Goal: Ask a question

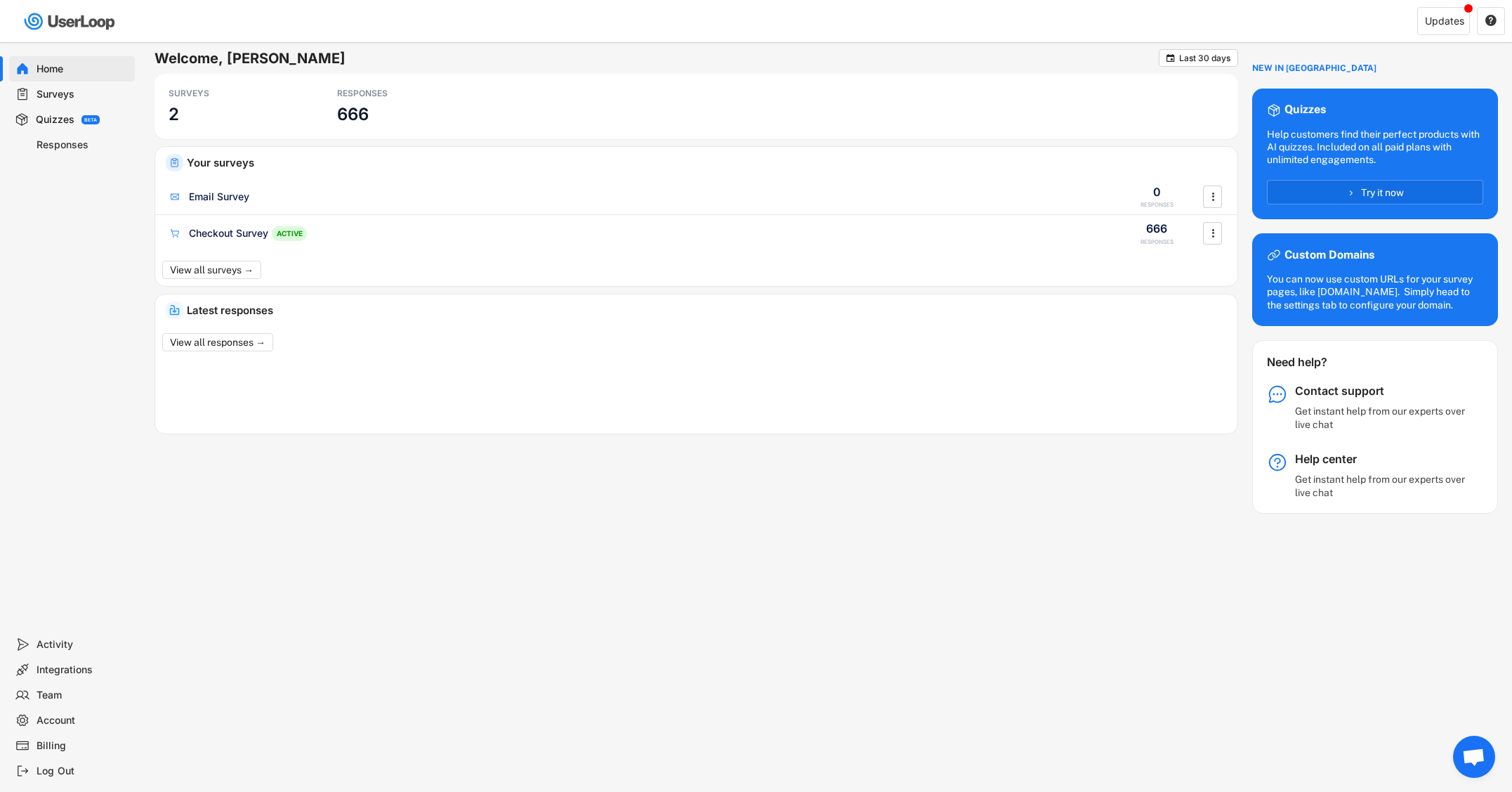
click at [58, 141] on div "Responses" at bounding box center [82, 145] width 92 height 13
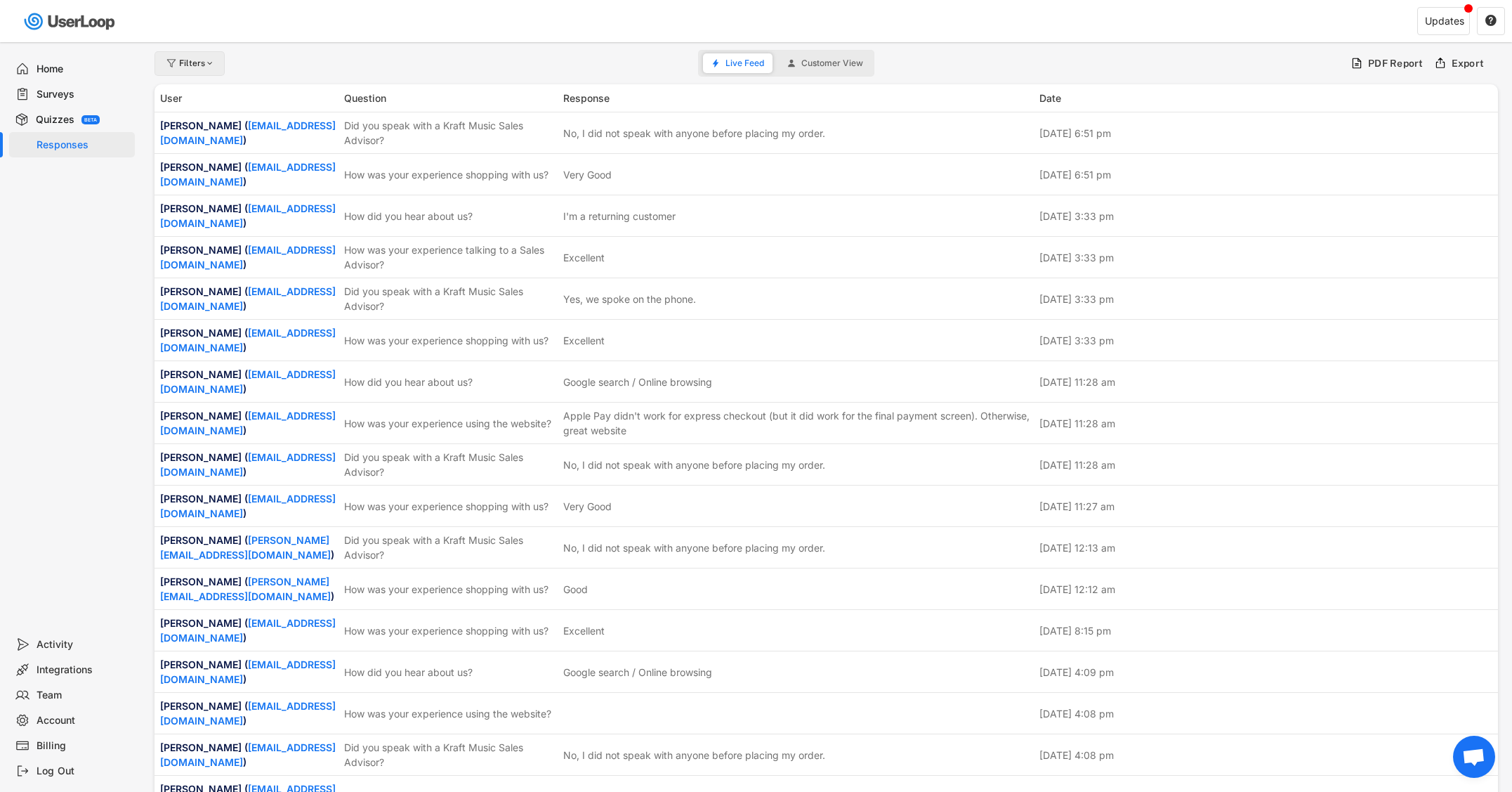
click at [203, 59] on div "Filters" at bounding box center [197, 63] width 36 height 9
select select
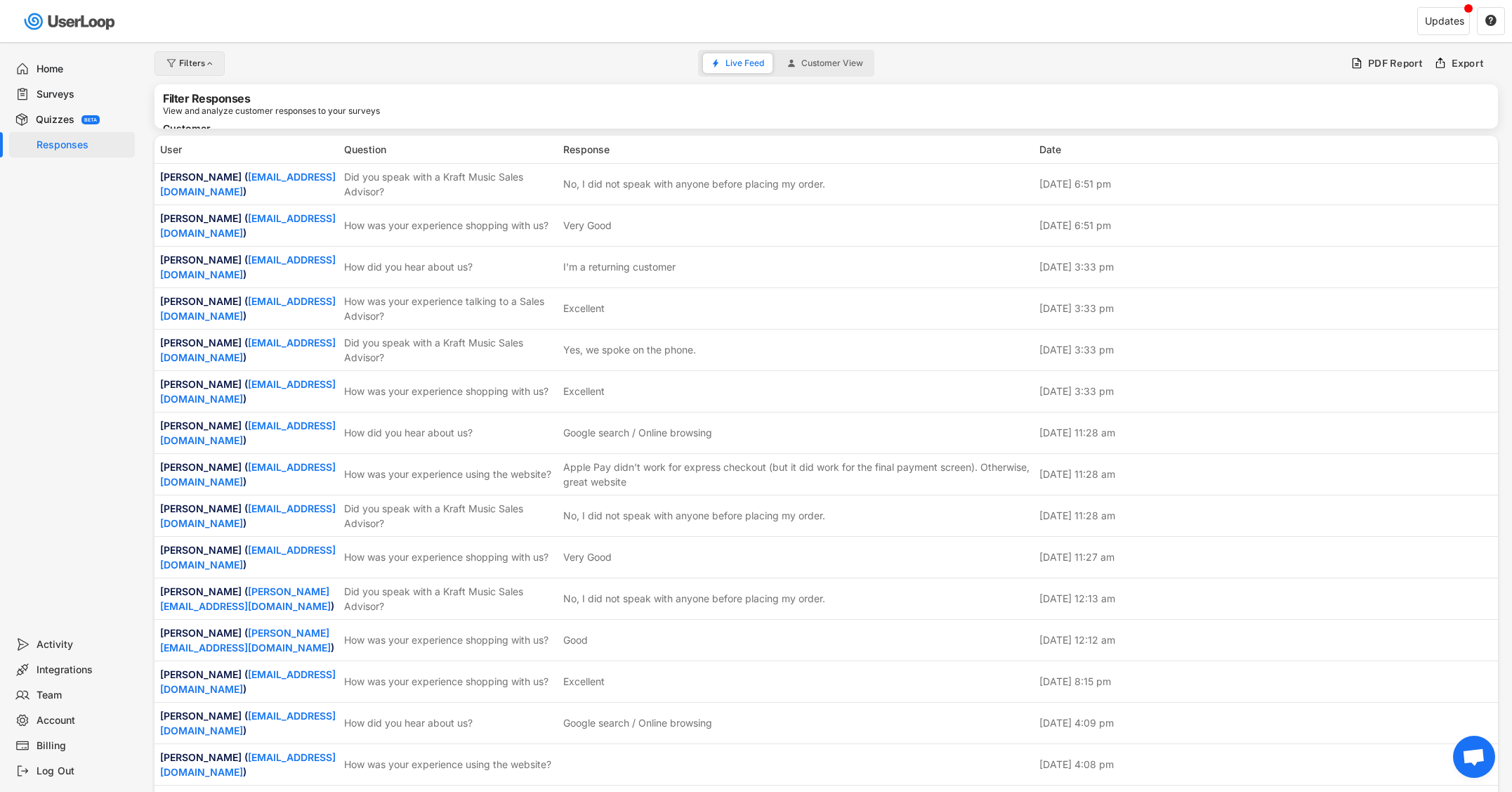
select select
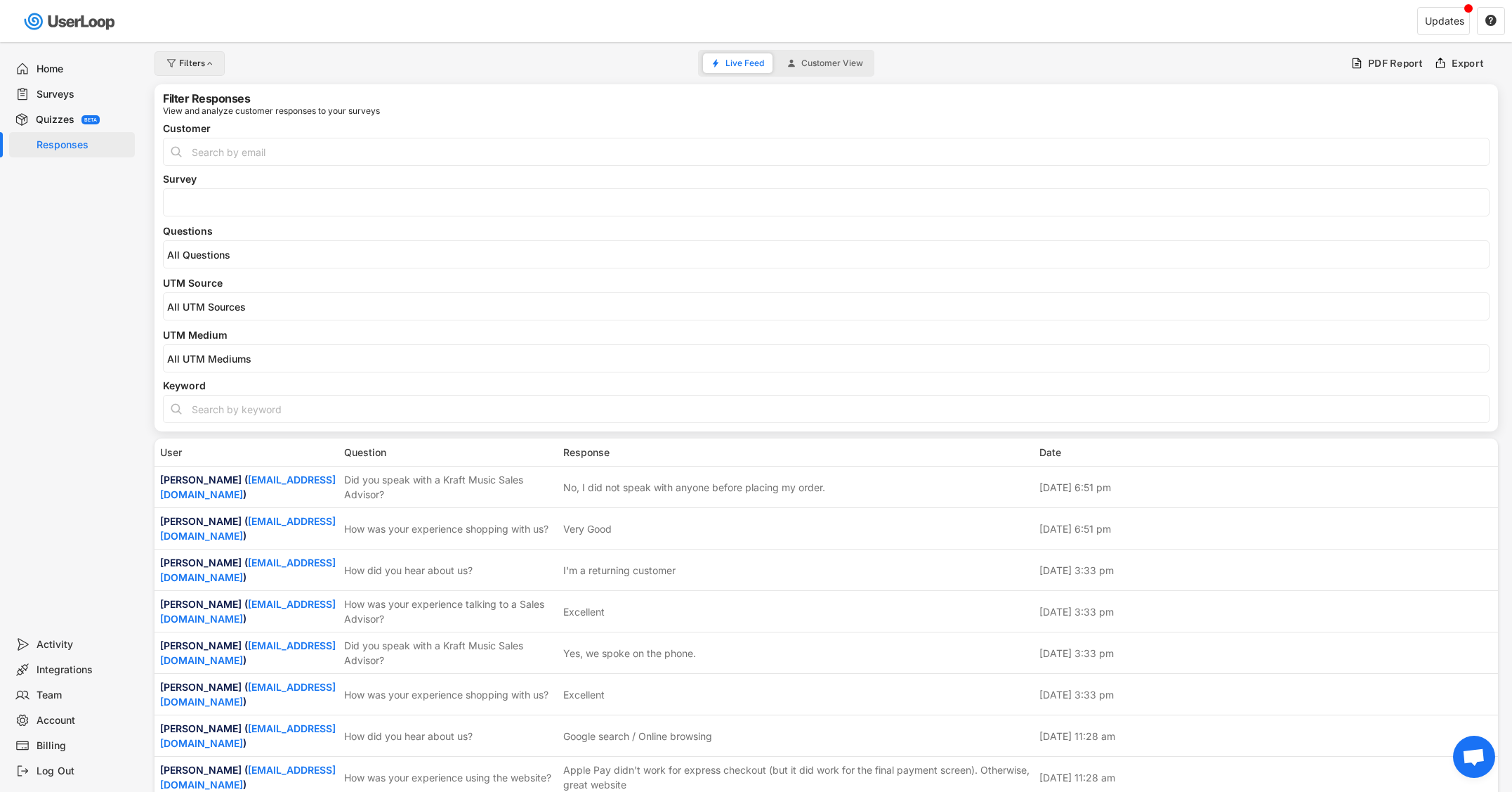
select select
click at [223, 251] on input "search" at bounding box center [829, 255] width 1325 height 12
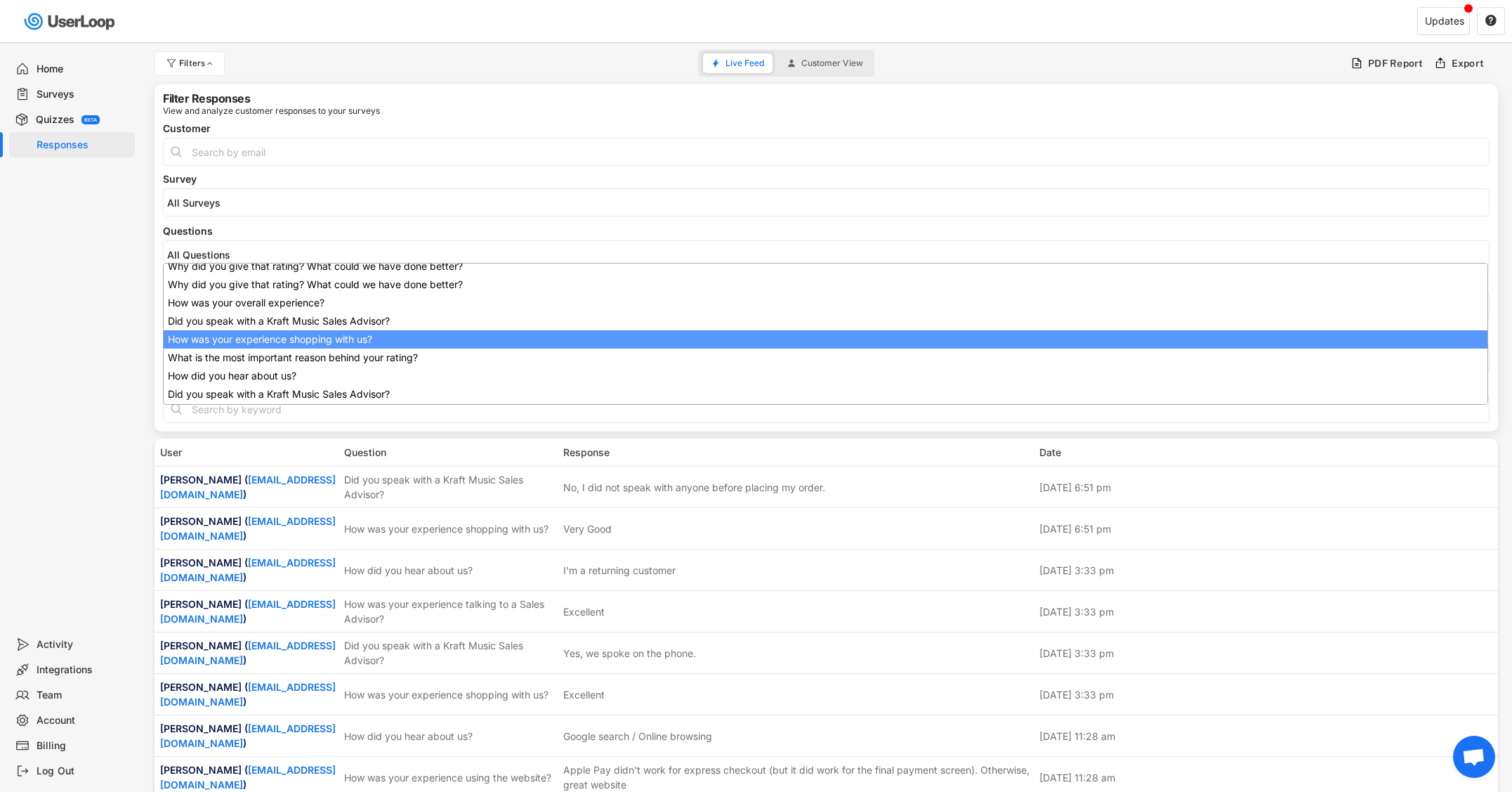
scroll to position [139, 0]
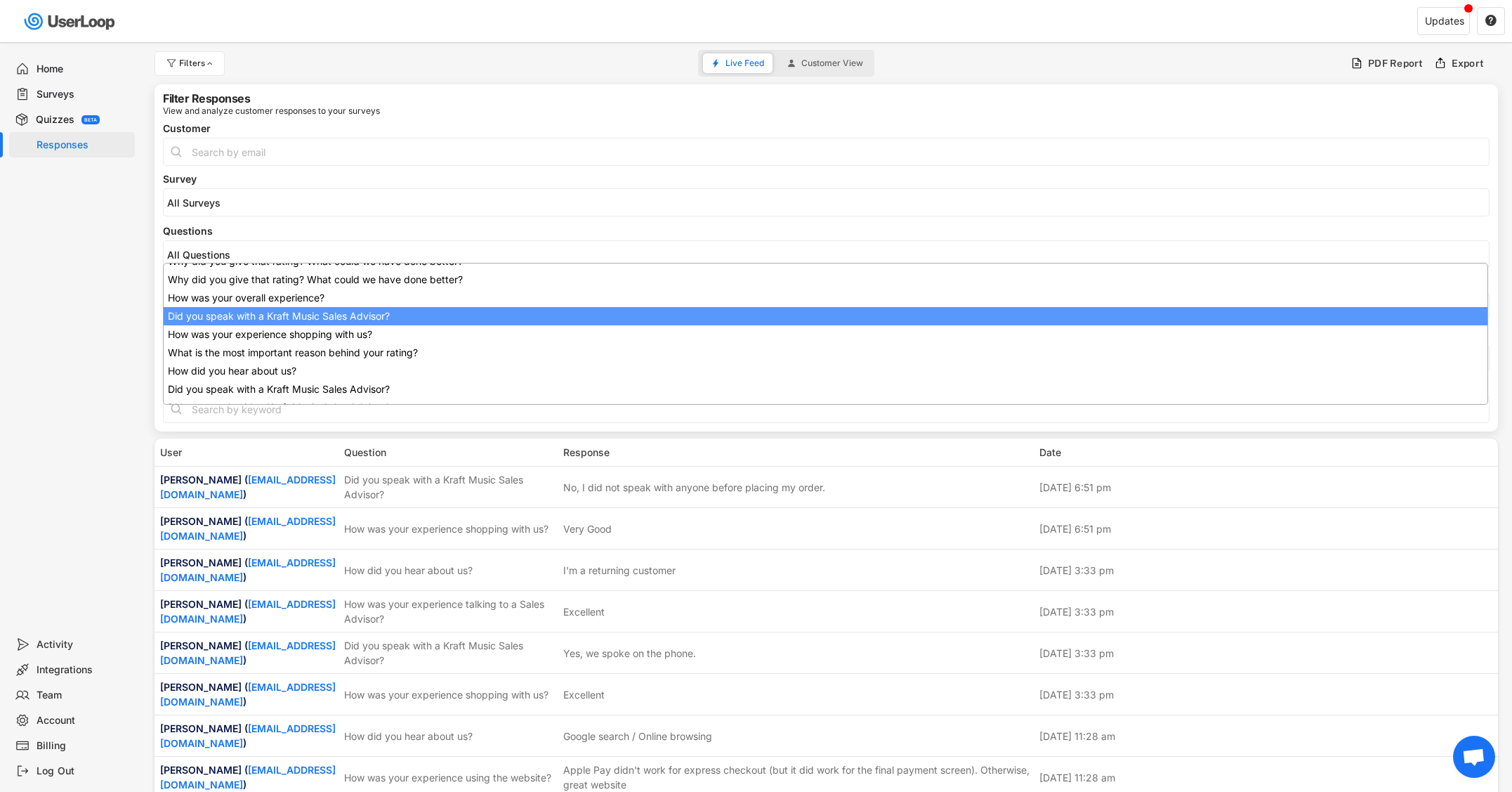
select select "1348695171700984260__LOOKUP__1707938263278x883333223412138000"
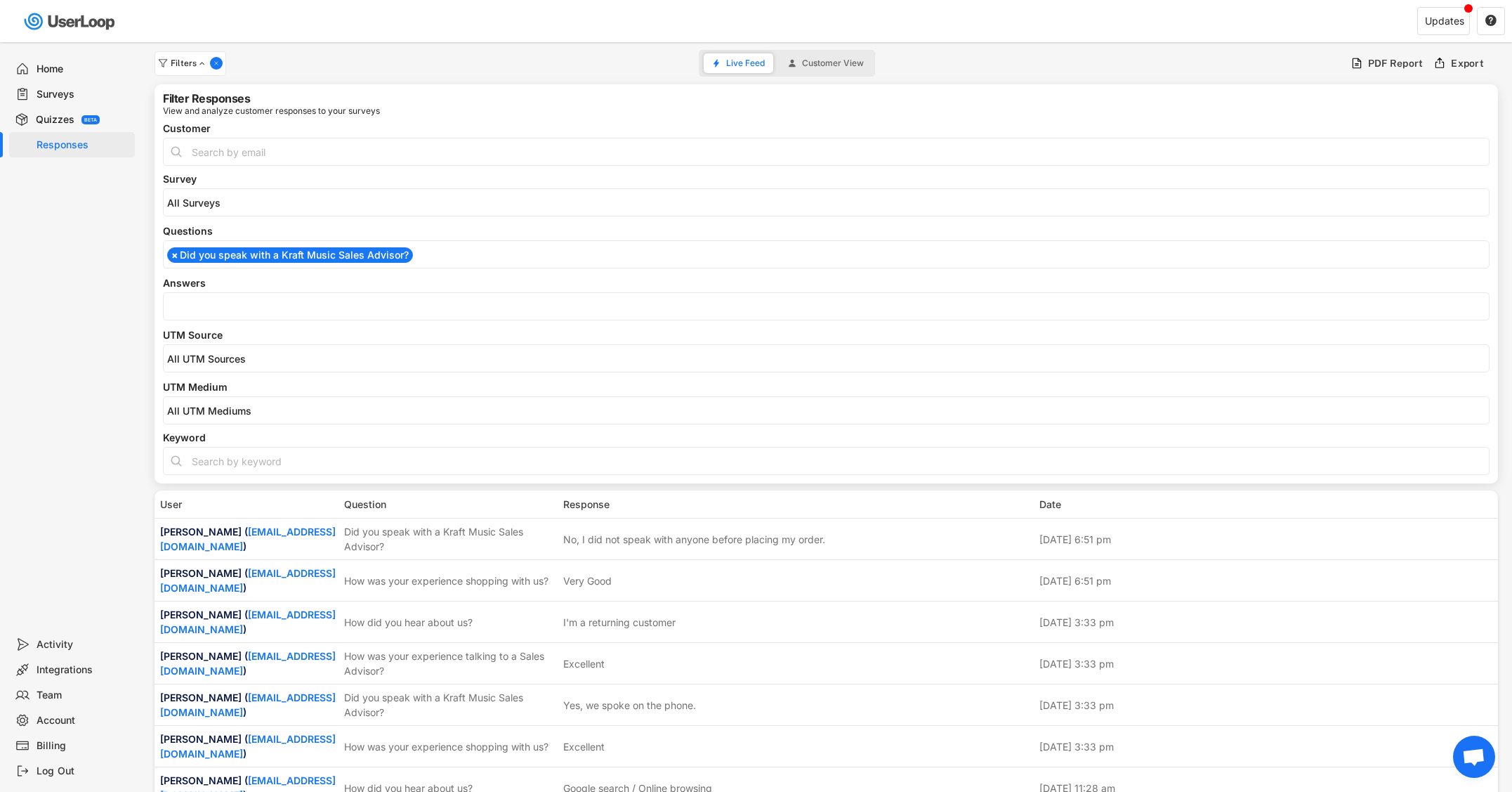
scroll to position [112, 0]
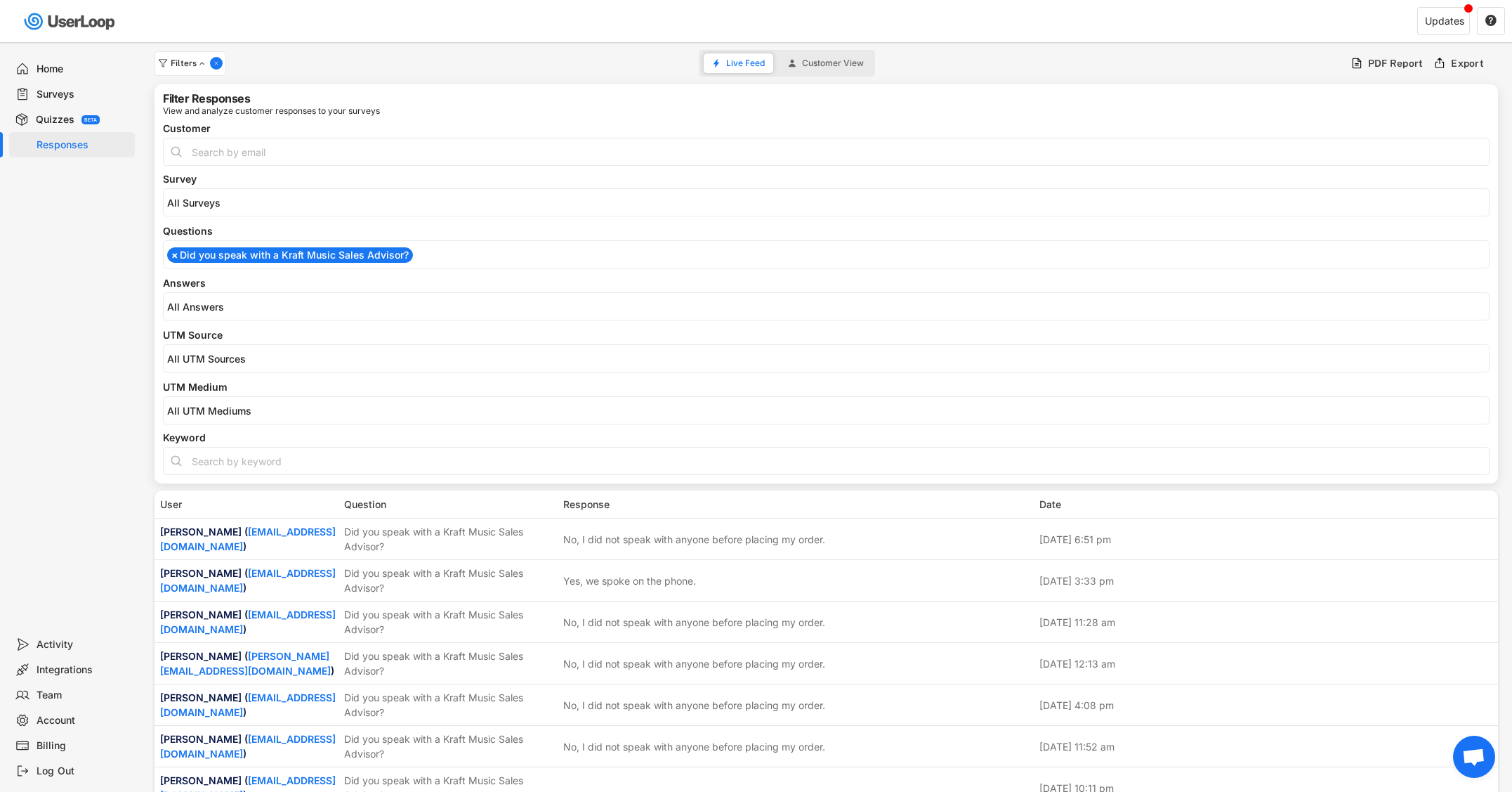
click at [275, 308] on input "search" at bounding box center [829, 306] width 1325 height 12
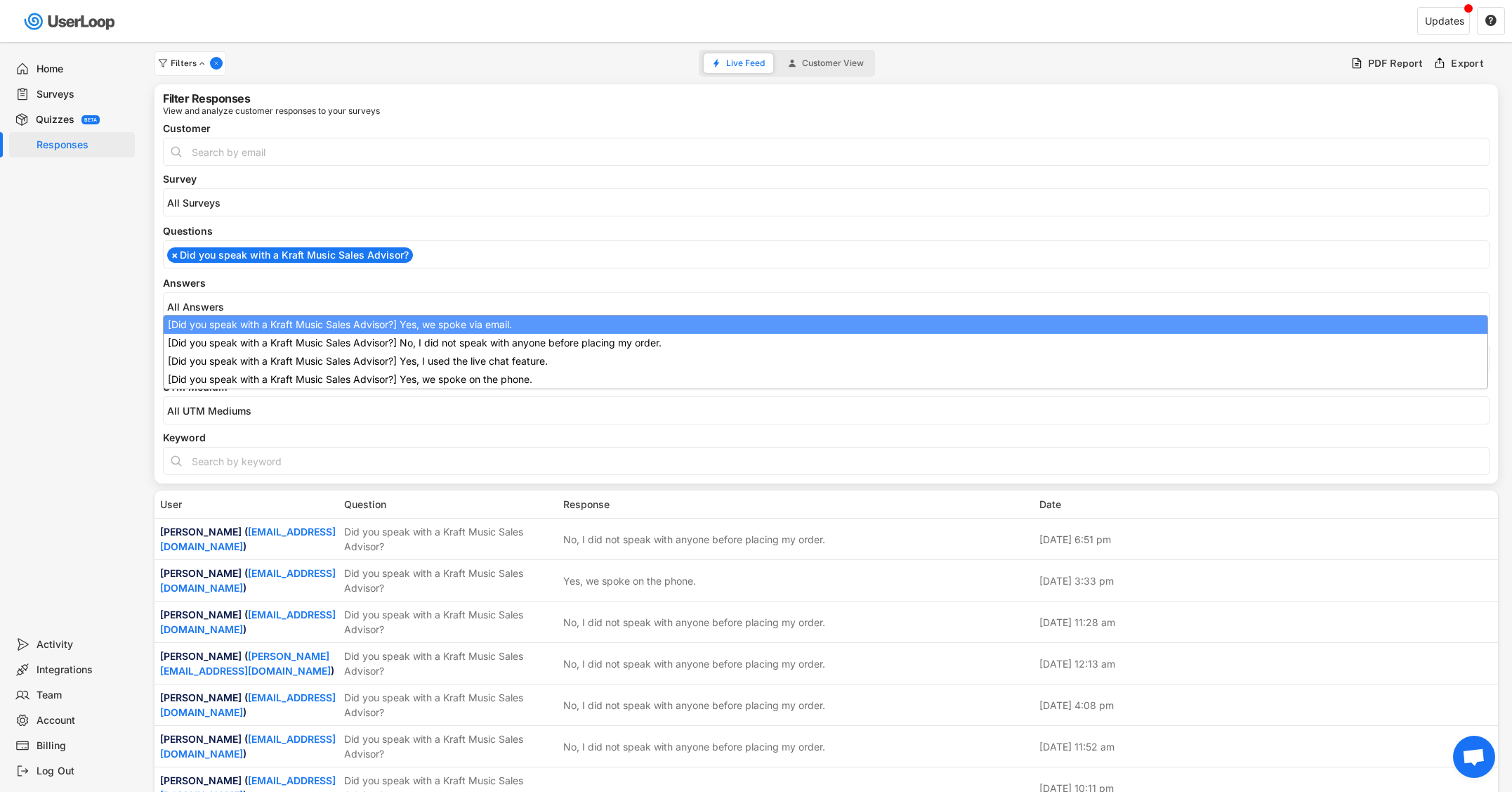
scroll to position [0, 0]
select select "1348695171700984260__LOOKUP__1709221089208x595556361812574200"
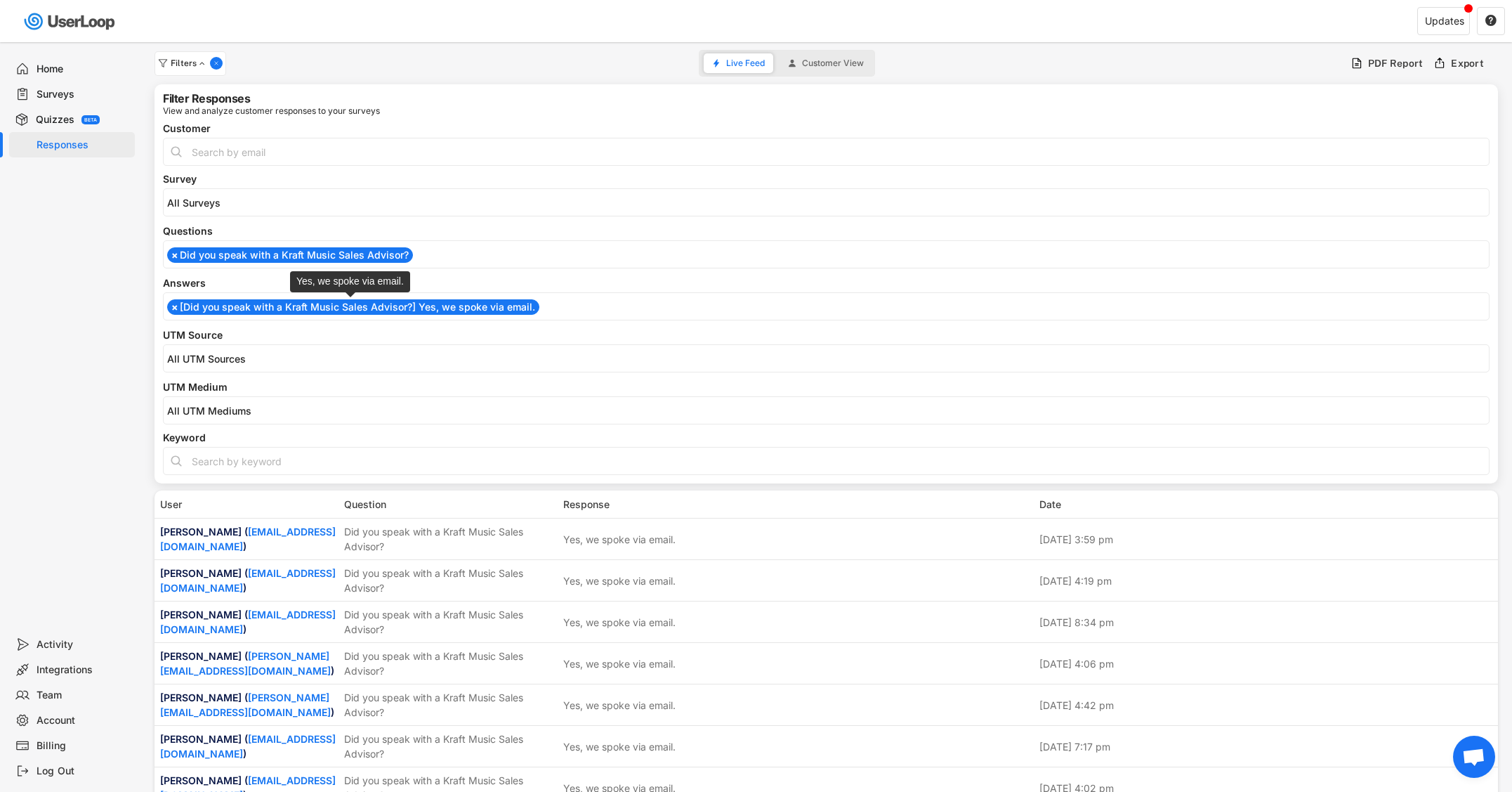
click at [273, 307] on li "× [Did you speak with a Kraft Music Sales Advisor?] Yes, we spoke via email." at bounding box center [353, 307] width 372 height 16
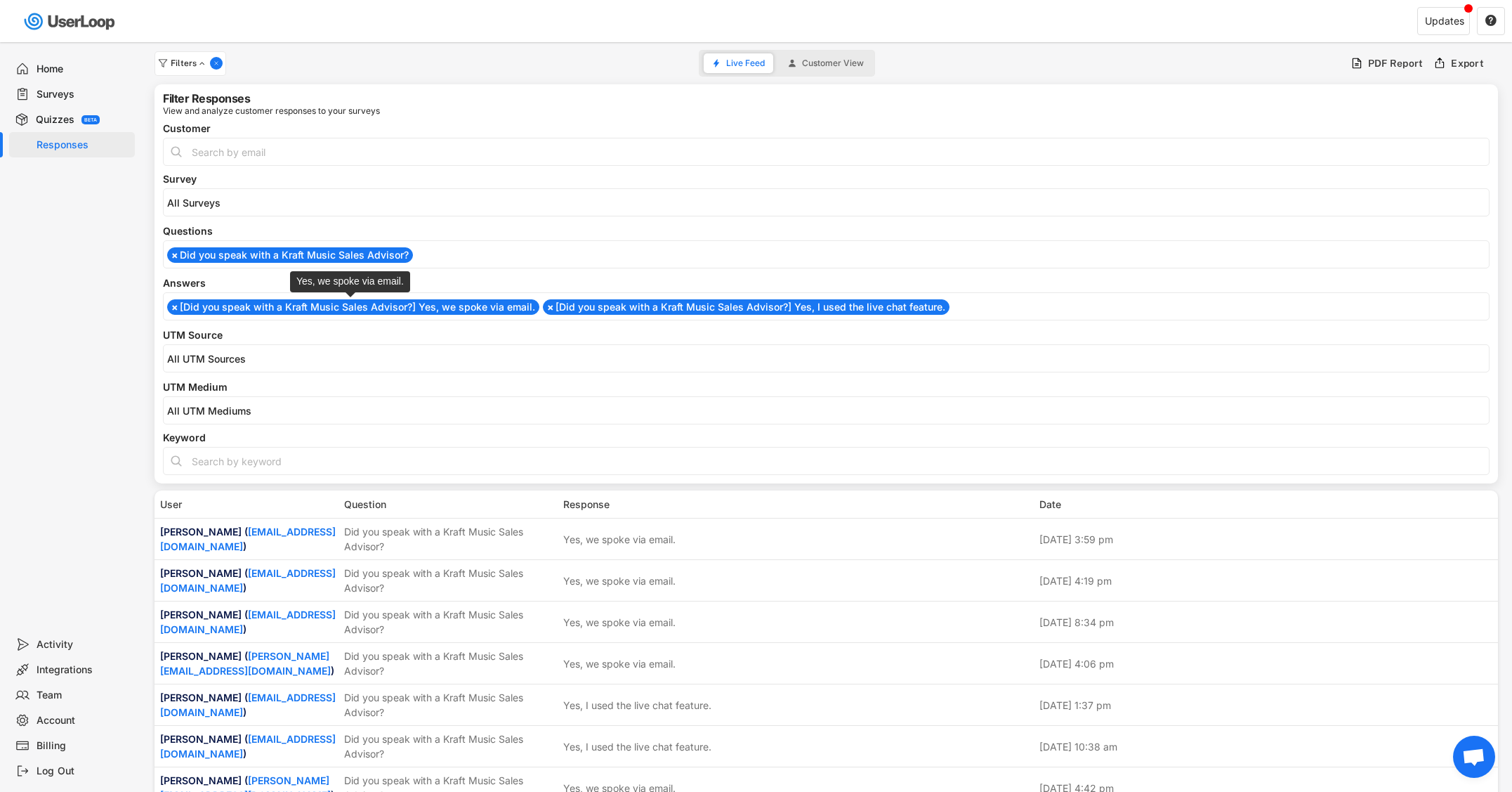
click at [278, 308] on li "× [Did you speak with a Kraft Music Sales Advisor?] Yes, we spoke via email." at bounding box center [353, 307] width 372 height 16
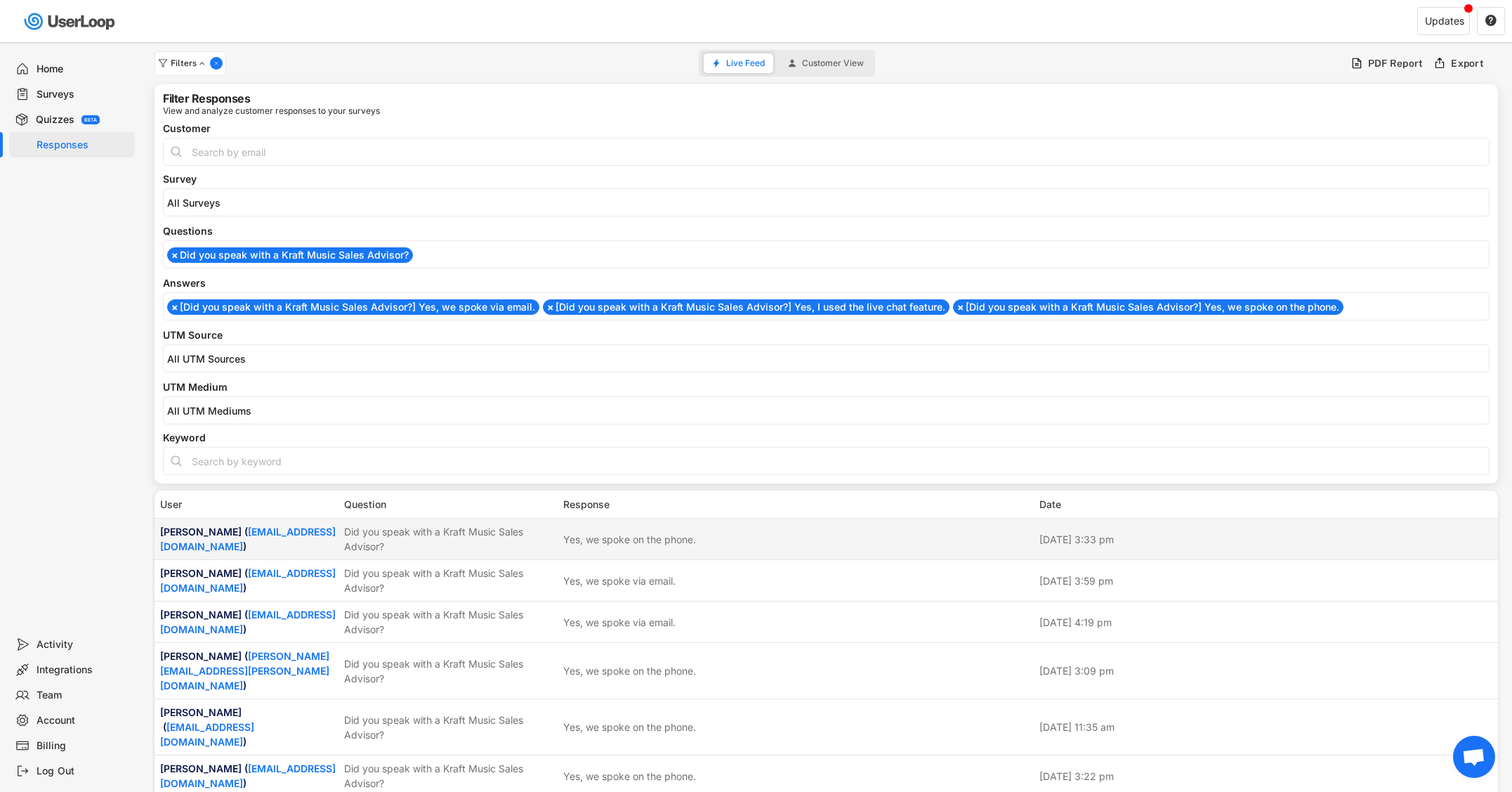
click at [530, 534] on div "Did you speak with a Kraft Music Sales Advisor?" at bounding box center [449, 538] width 211 height 29
